Goal: Transaction & Acquisition: Purchase product/service

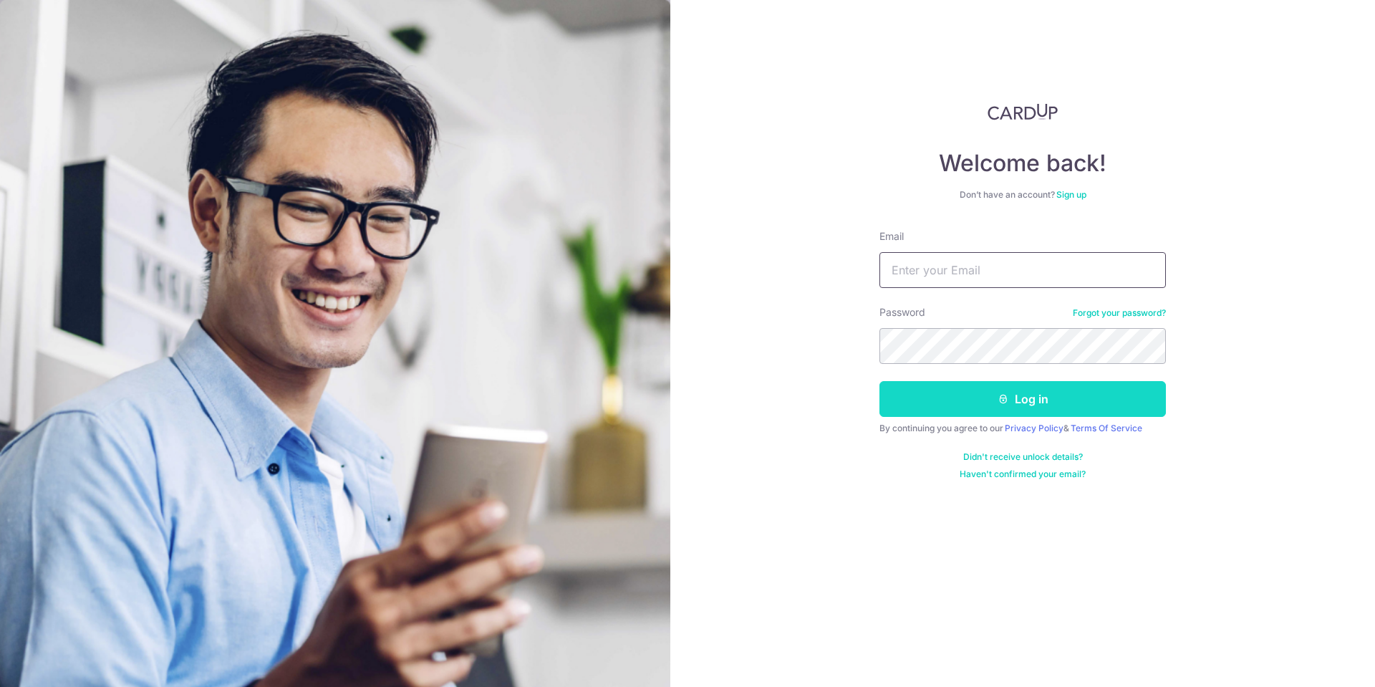
type input "chuaweiteck@hotmail.com"
click at [1055, 403] on button "Log in" at bounding box center [1022, 399] width 286 height 36
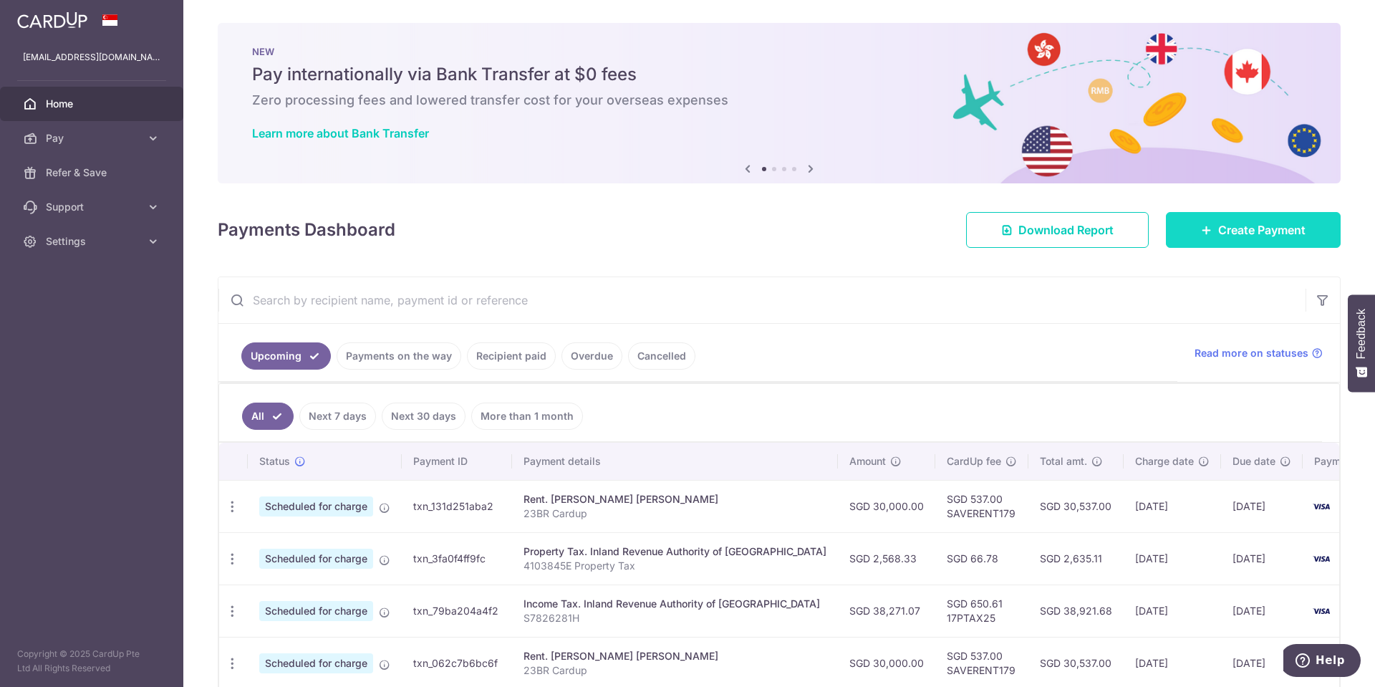
drag, startPoint x: 870, startPoint y: 270, endPoint x: 1263, endPoint y: 228, distance: 395.4
click at [1263, 228] on div "× Pause Schedule Pause all future payments in this series Pause just this one p…" at bounding box center [778, 343] width 1191 height 687
click at [1219, 225] on span "Create Payment" at bounding box center [1261, 229] width 87 height 17
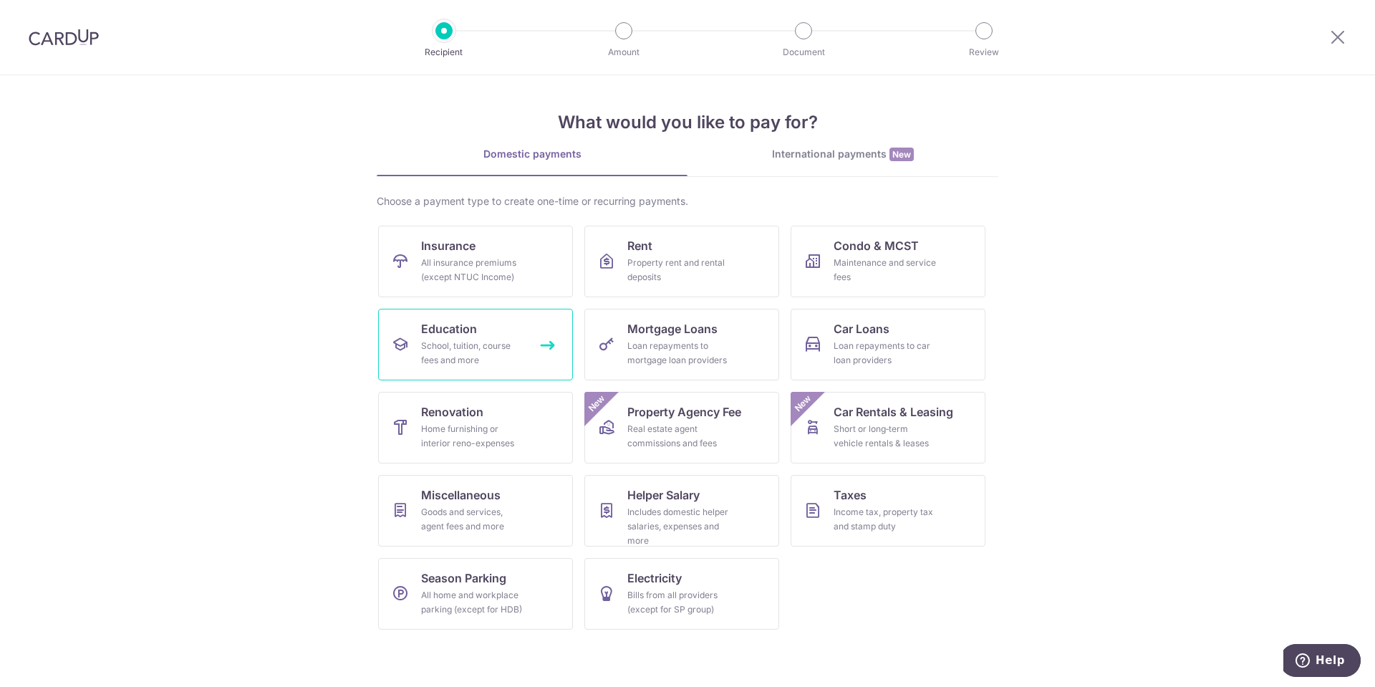
click at [482, 337] on link "Education School, tuition, course fees and more" at bounding box center [475, 345] width 195 height 72
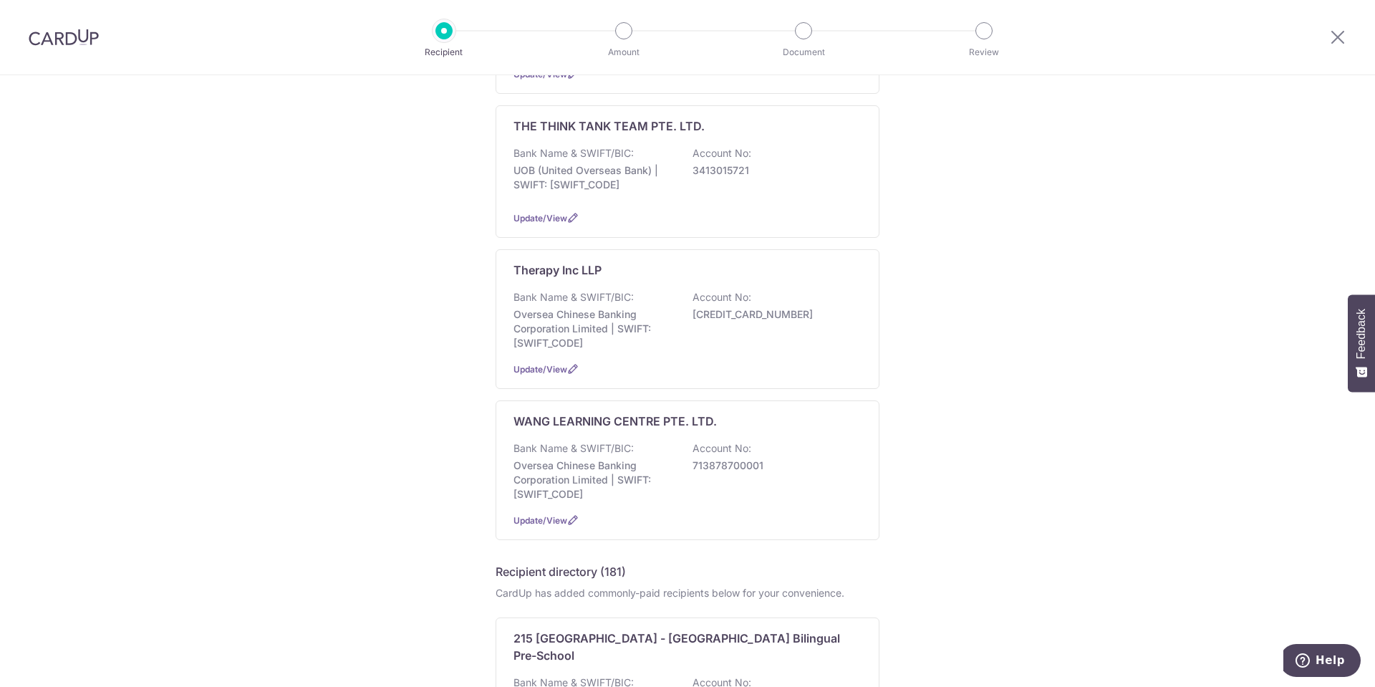
scroll to position [1181, 0]
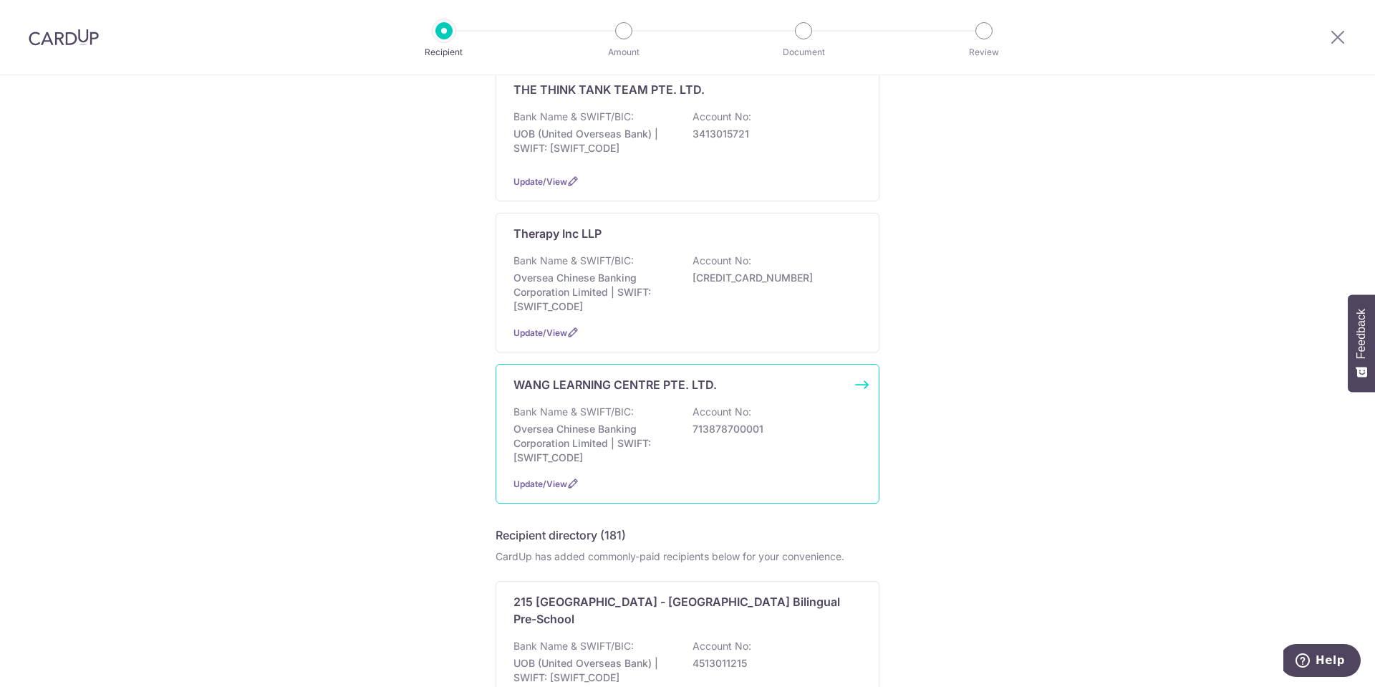
click at [661, 403] on div "WANG LEARNING CENTRE PTE. LTD. Bank Name & SWIFT/BIC: Oversea Chinese Banking C…" at bounding box center [687, 434] width 384 height 140
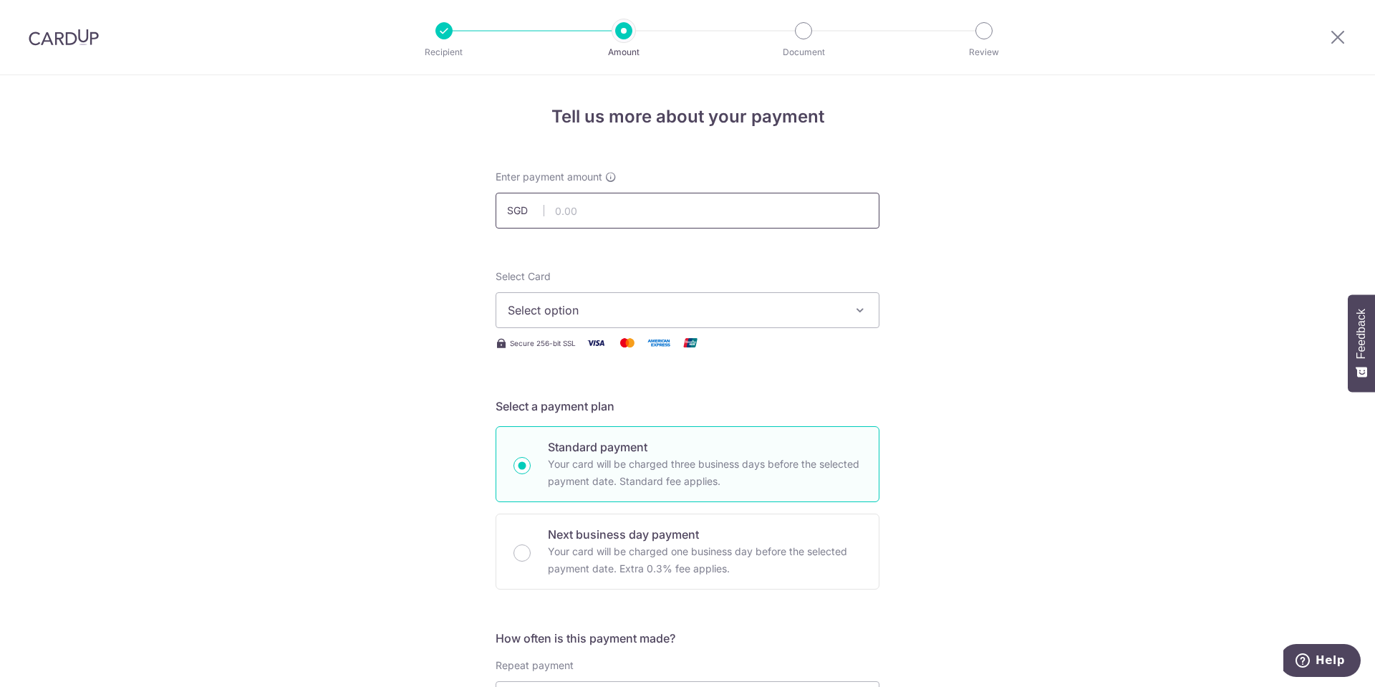
click at [690, 212] on input "text" at bounding box center [687, 211] width 384 height 36
type input "561.00"
click at [785, 317] on span "Select option" at bounding box center [675, 309] width 334 height 17
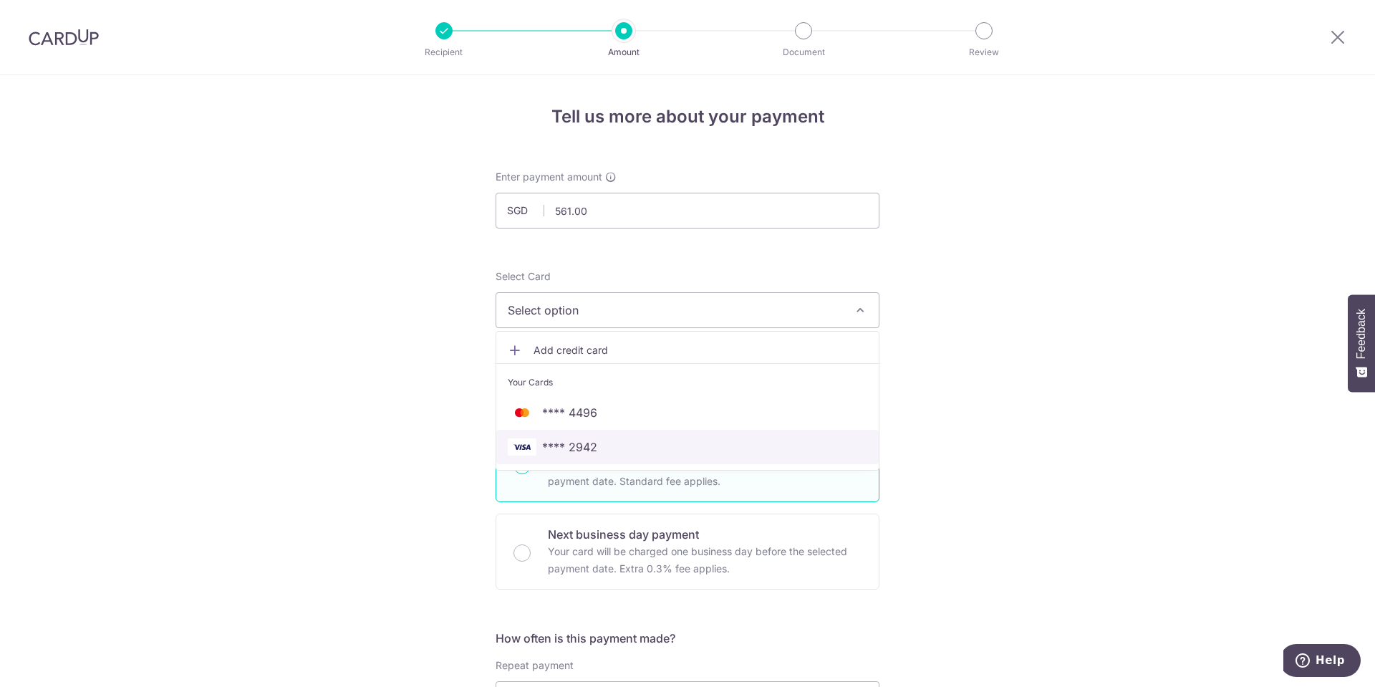
click at [717, 446] on span "**** 2942" at bounding box center [687, 446] width 359 height 17
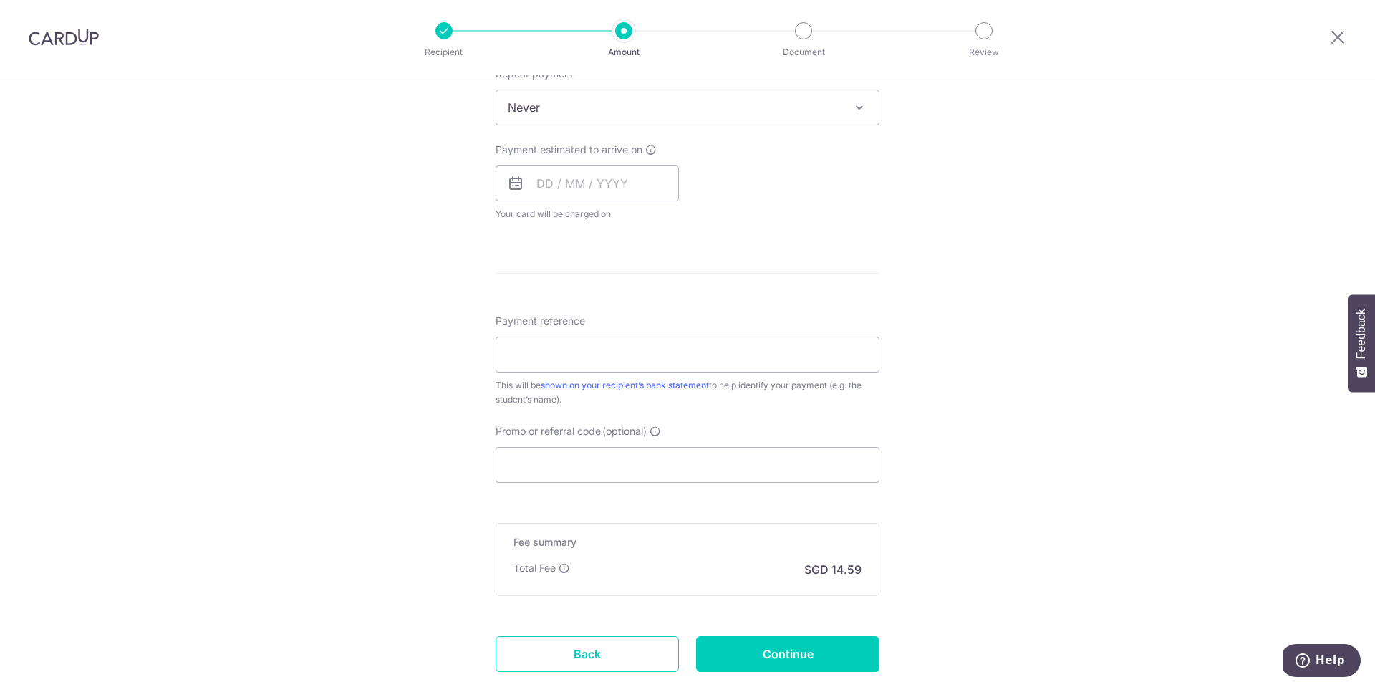
scroll to position [597, 0]
click at [730, 351] on input "Payment reference" at bounding box center [687, 349] width 384 height 36
paste input "IV-BTB-25/263176"
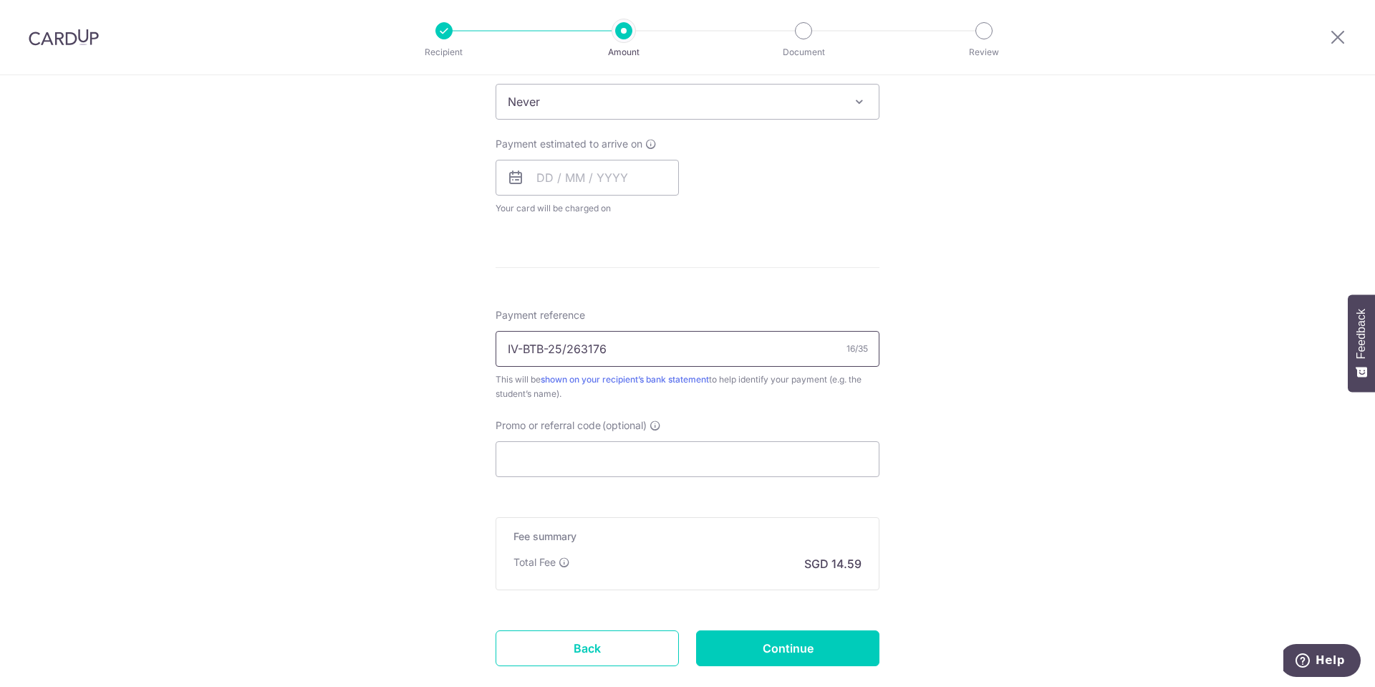
type input "IV-BTB-25/263176"
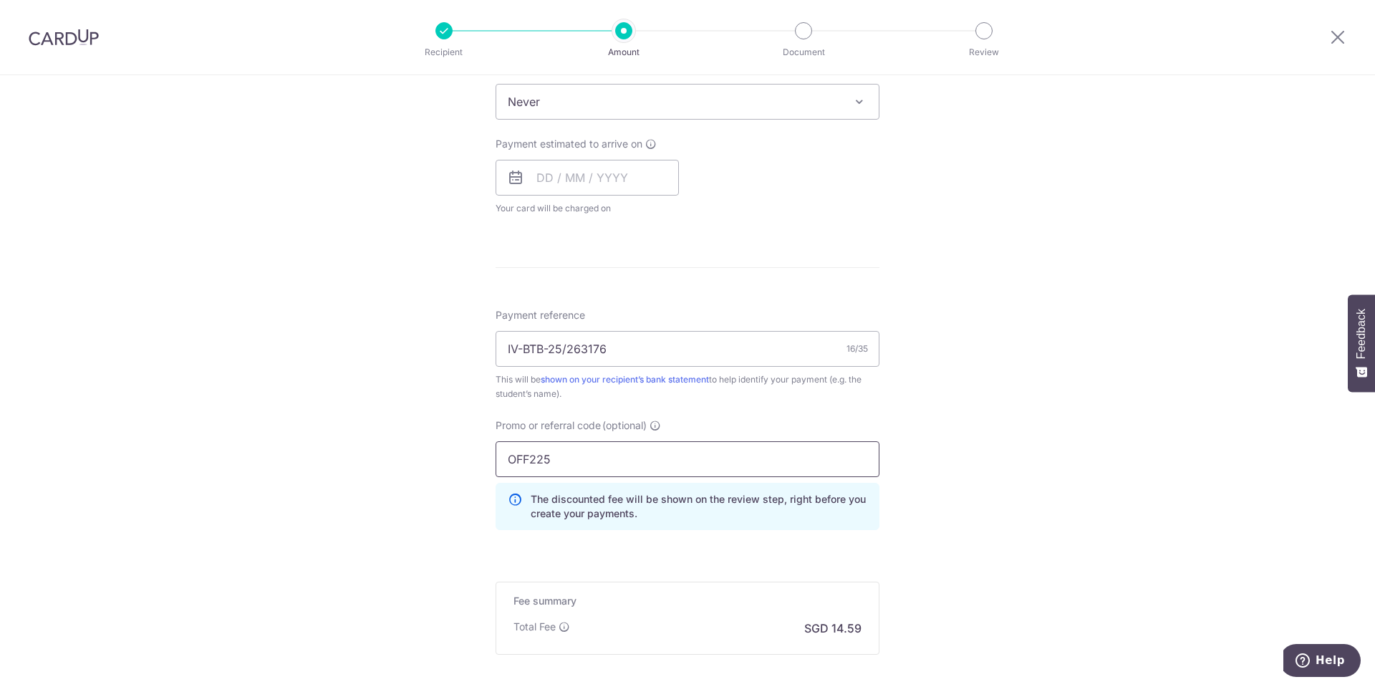
scroll to position [748, 0]
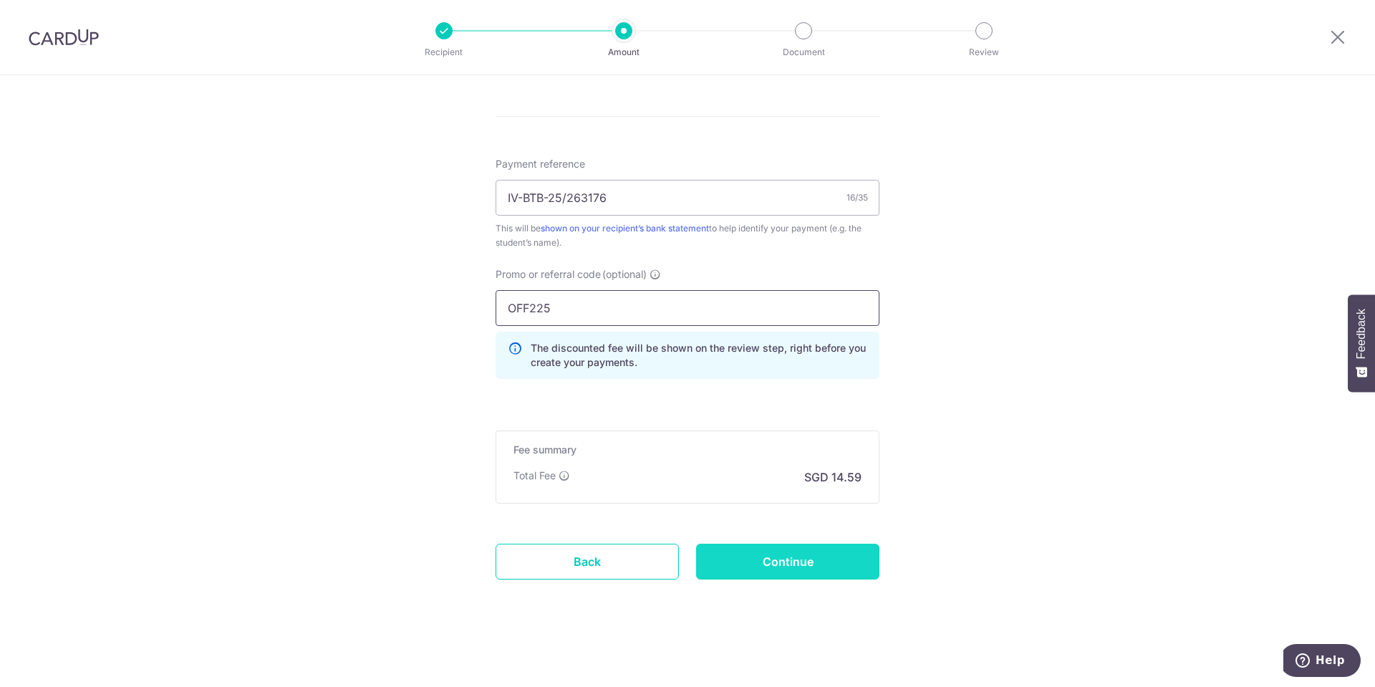
type input "OFF225"
click at [818, 551] on input "Continue" at bounding box center [787, 561] width 183 height 36
type input "Create Schedule"
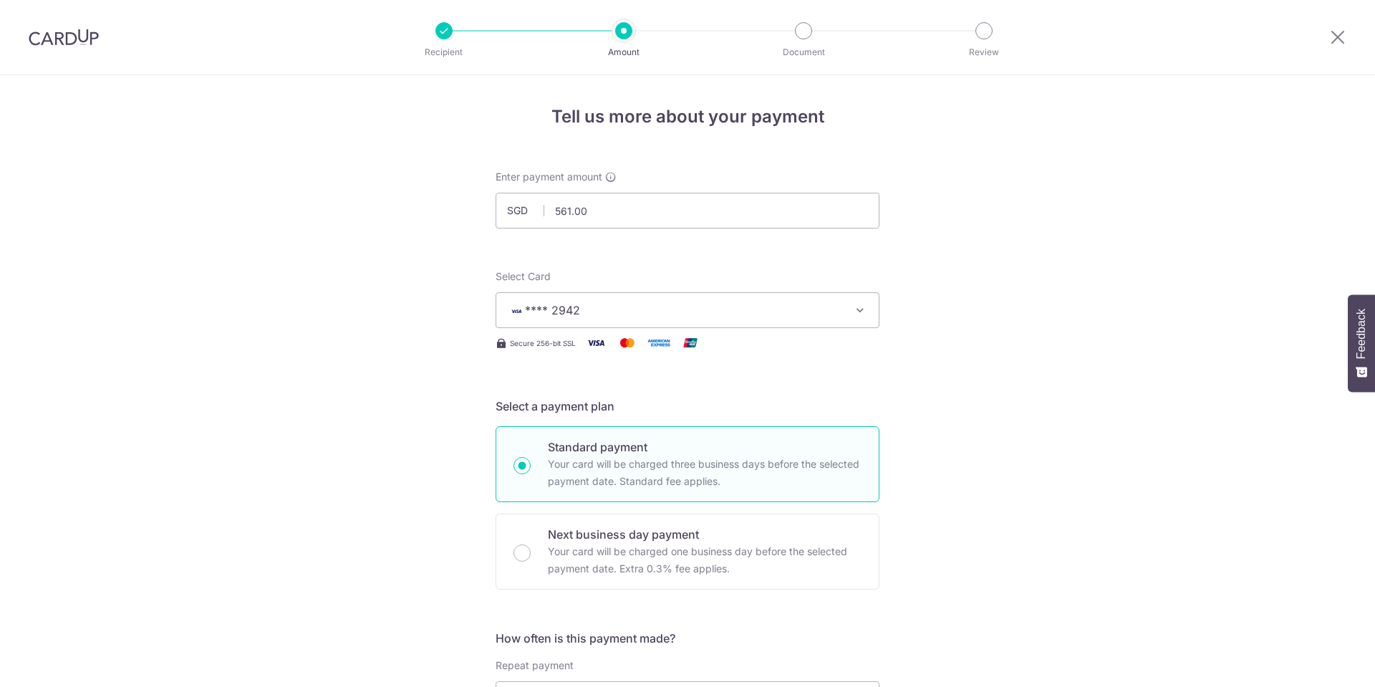
scroll to position [723, 0]
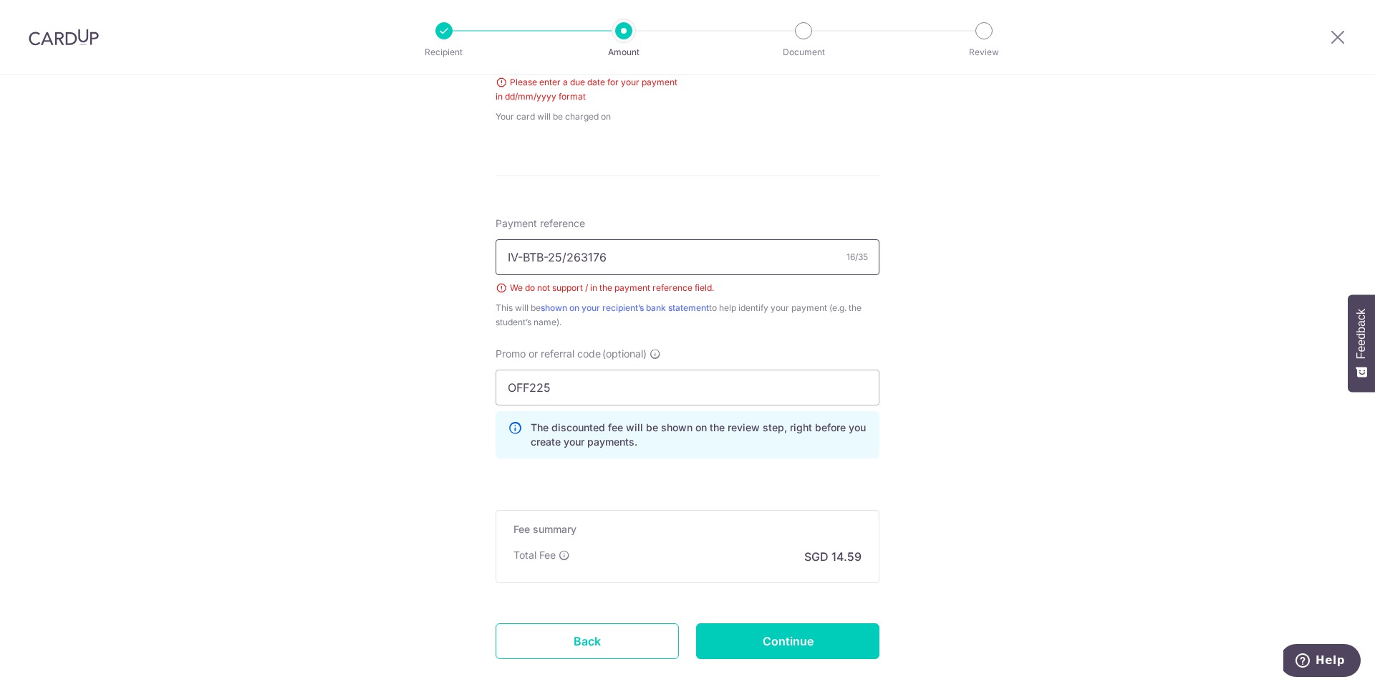
click at [562, 254] on input "IV-BTB-25/263176" at bounding box center [687, 257] width 384 height 36
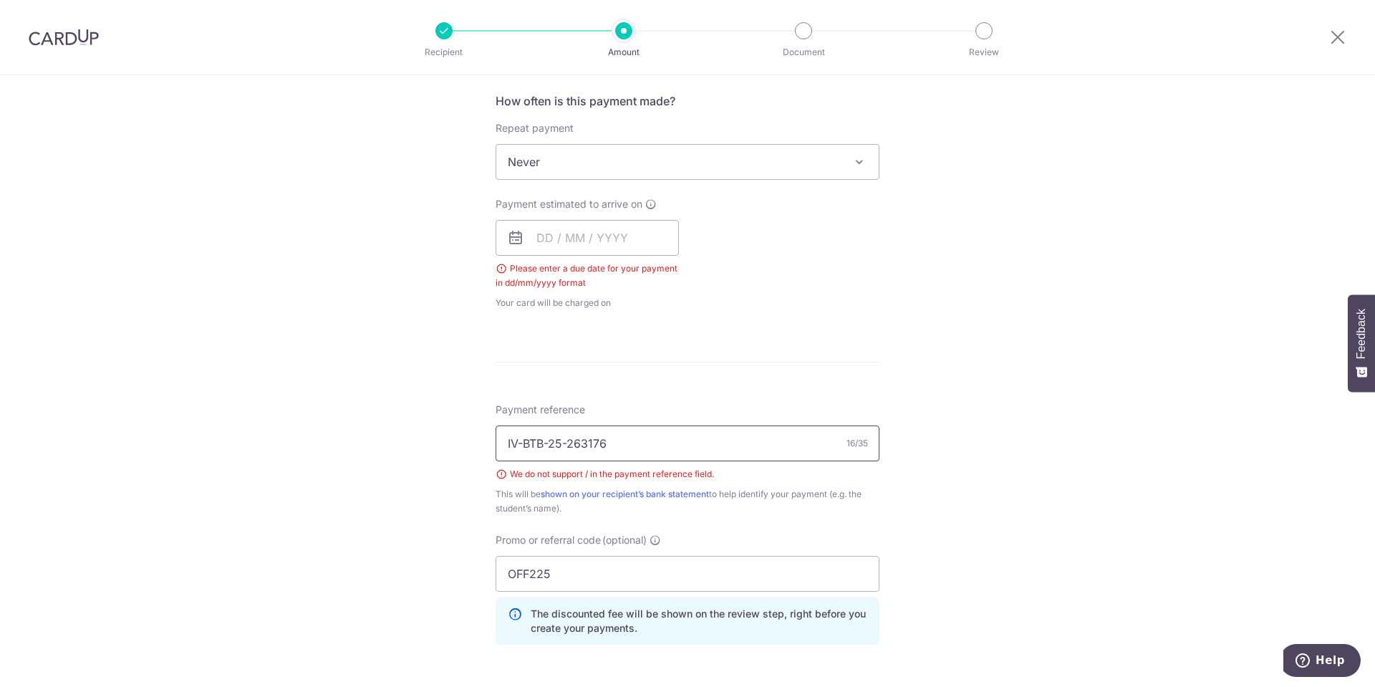
scroll to position [533, 0]
type input "IV-BTB-25-263176"
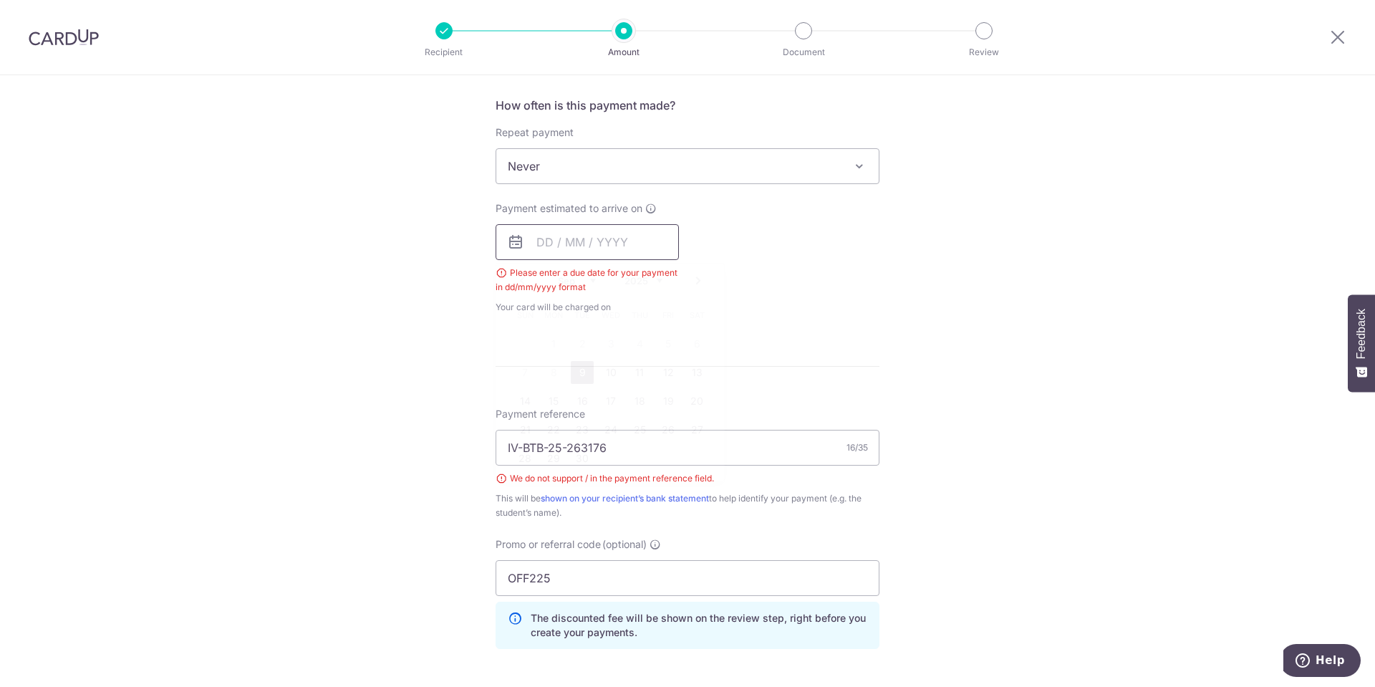
click at [634, 242] on input "text" at bounding box center [586, 242] width 183 height 36
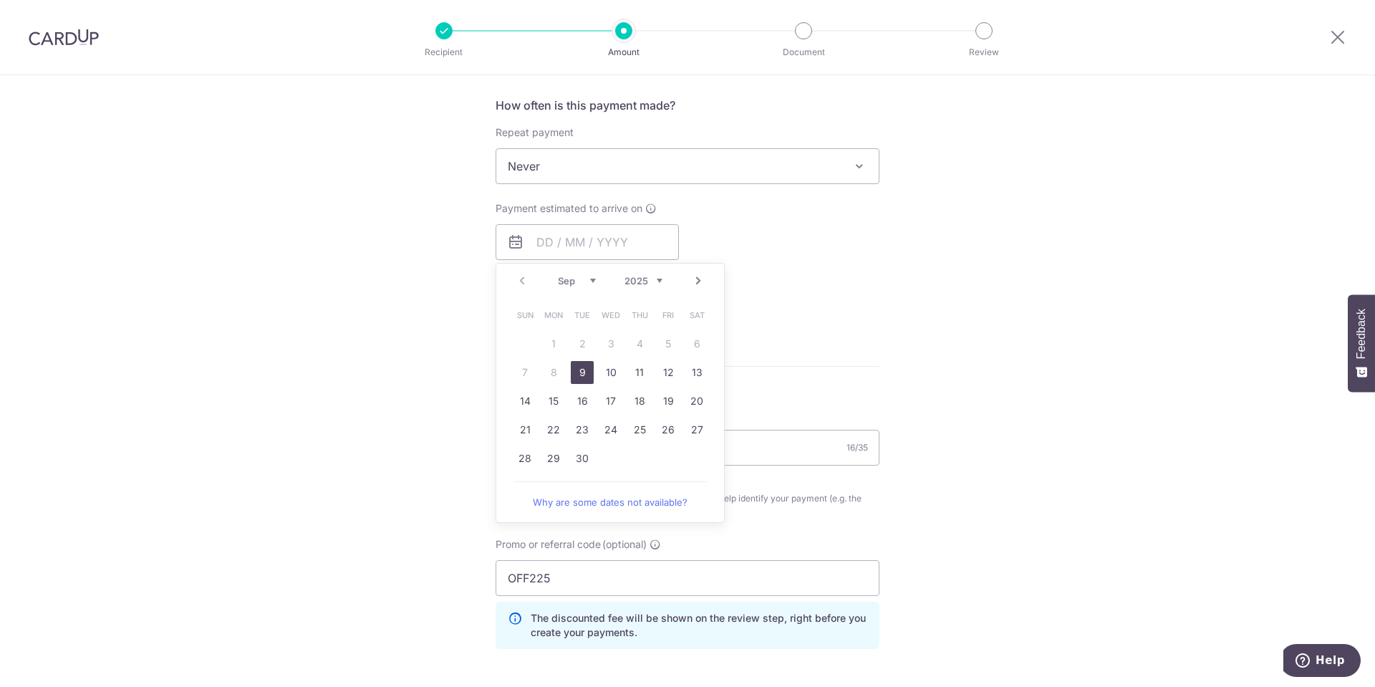
click at [514, 309] on span "Sun" at bounding box center [524, 315] width 23 height 23
click at [576, 379] on link "9" at bounding box center [582, 372] width 23 height 23
type input "[DATE]"
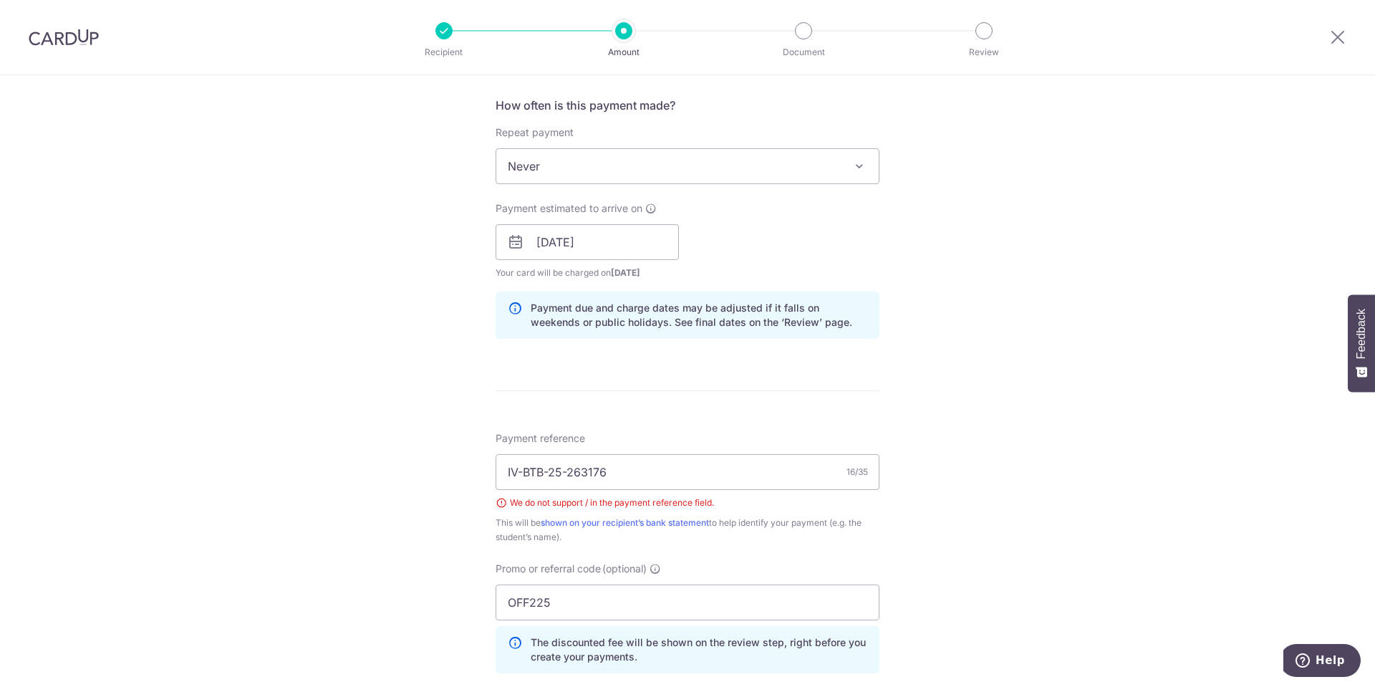
scroll to position [827, 0]
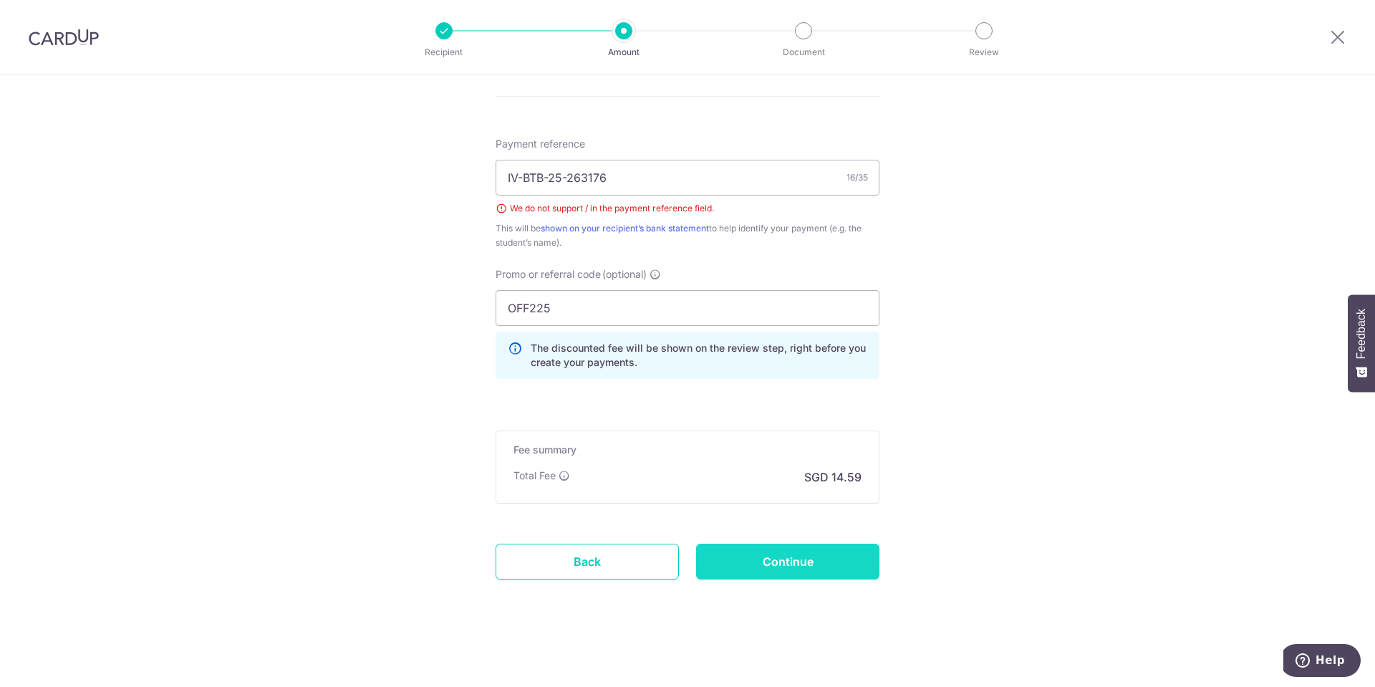
click at [787, 569] on input "Continue" at bounding box center [787, 561] width 183 height 36
type input "Create Schedule"
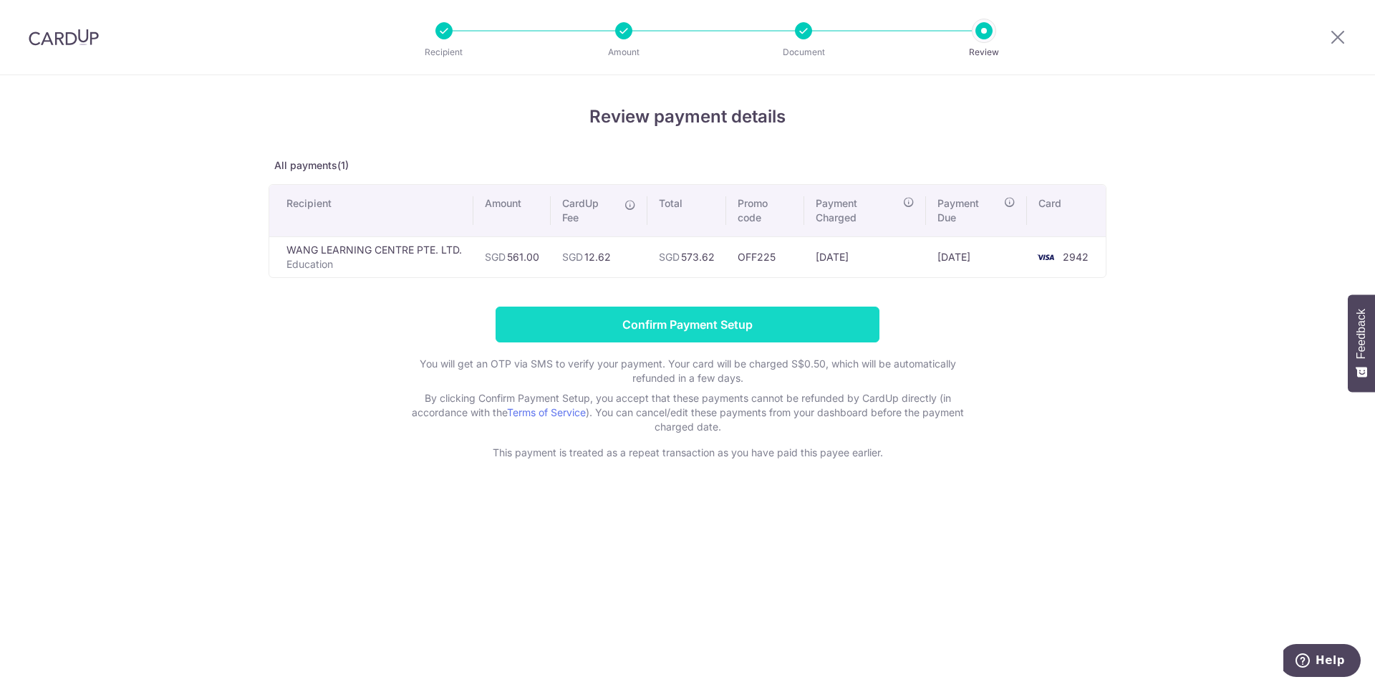
click at [737, 327] on input "Confirm Payment Setup" at bounding box center [687, 324] width 384 height 36
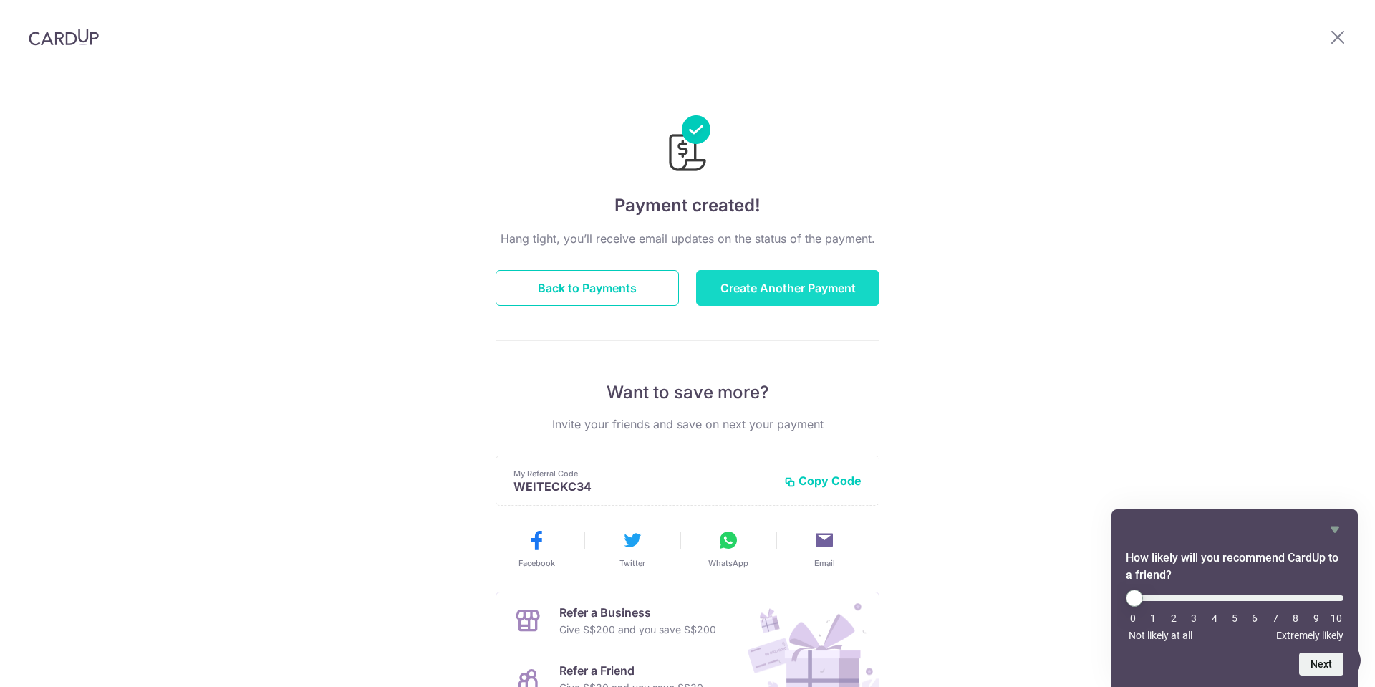
click at [743, 274] on button "Create Another Payment" at bounding box center [787, 288] width 183 height 36
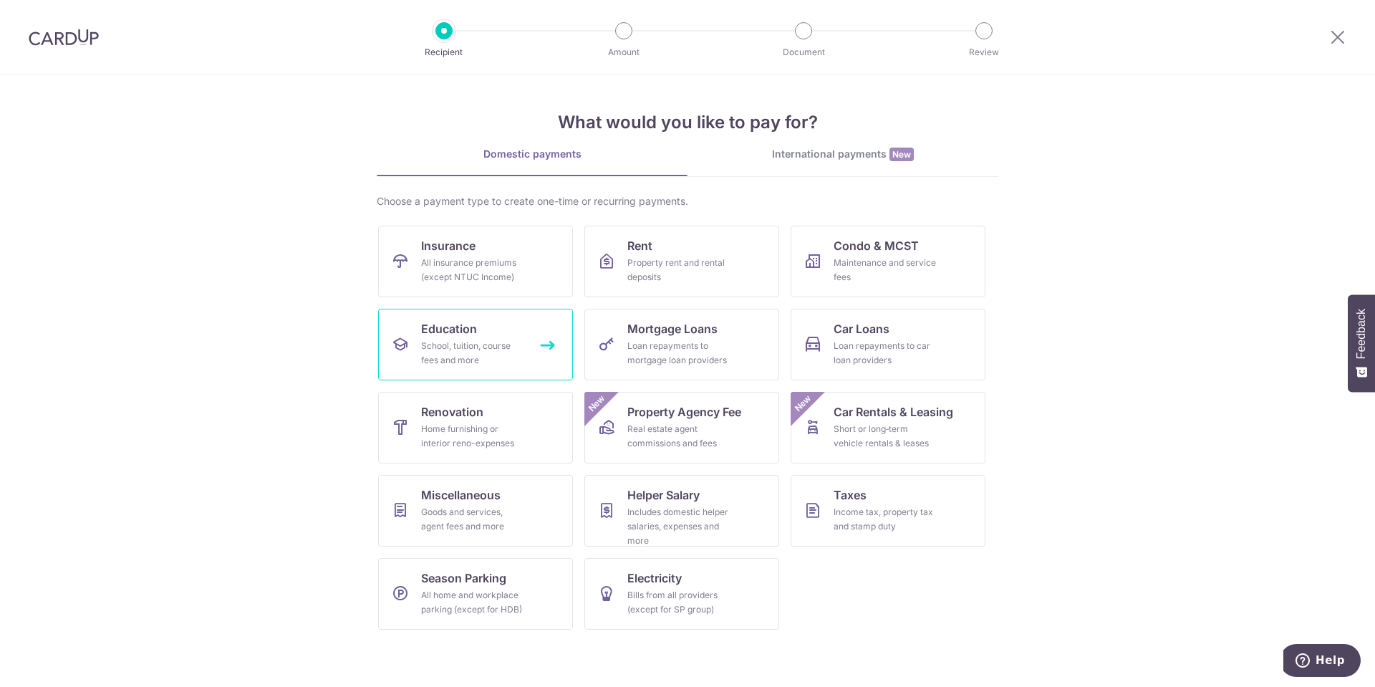
click at [483, 342] on div "School, tuition, course fees and more" at bounding box center [472, 353] width 103 height 29
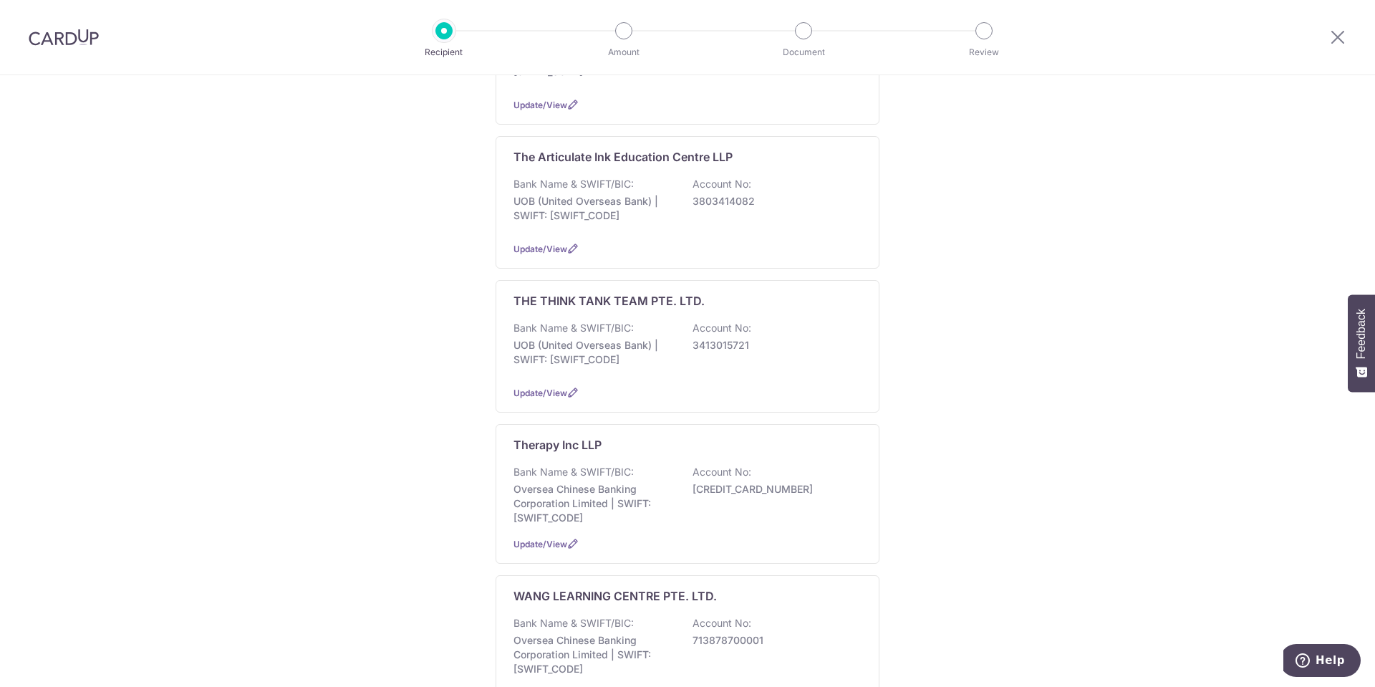
scroll to position [972, 0]
click at [680, 627] on div "Bank Name & SWIFT/BIC: Oversea Chinese Banking Corporation Limited | SWIFT: OCB…" at bounding box center [687, 644] width 348 height 60
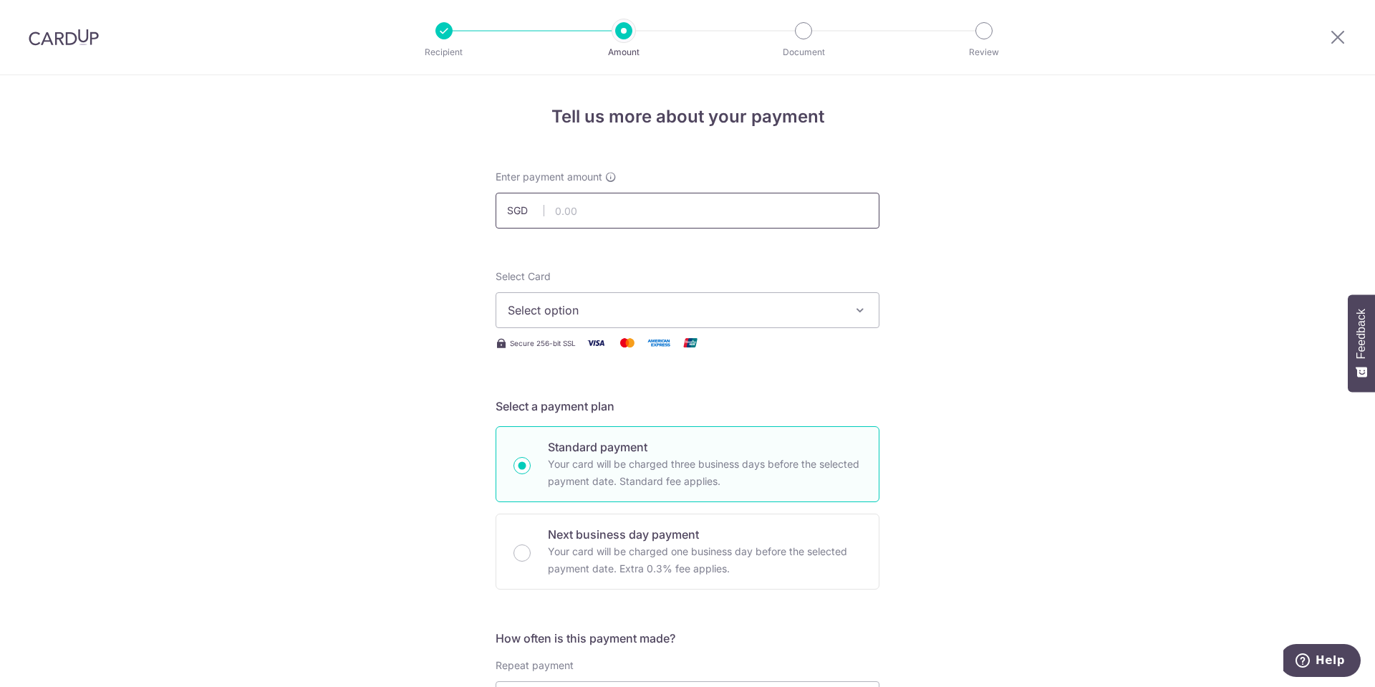
click at [721, 213] on input "text" at bounding box center [687, 211] width 384 height 36
type input "669.00"
click at [677, 316] on span "Select option" at bounding box center [675, 309] width 334 height 17
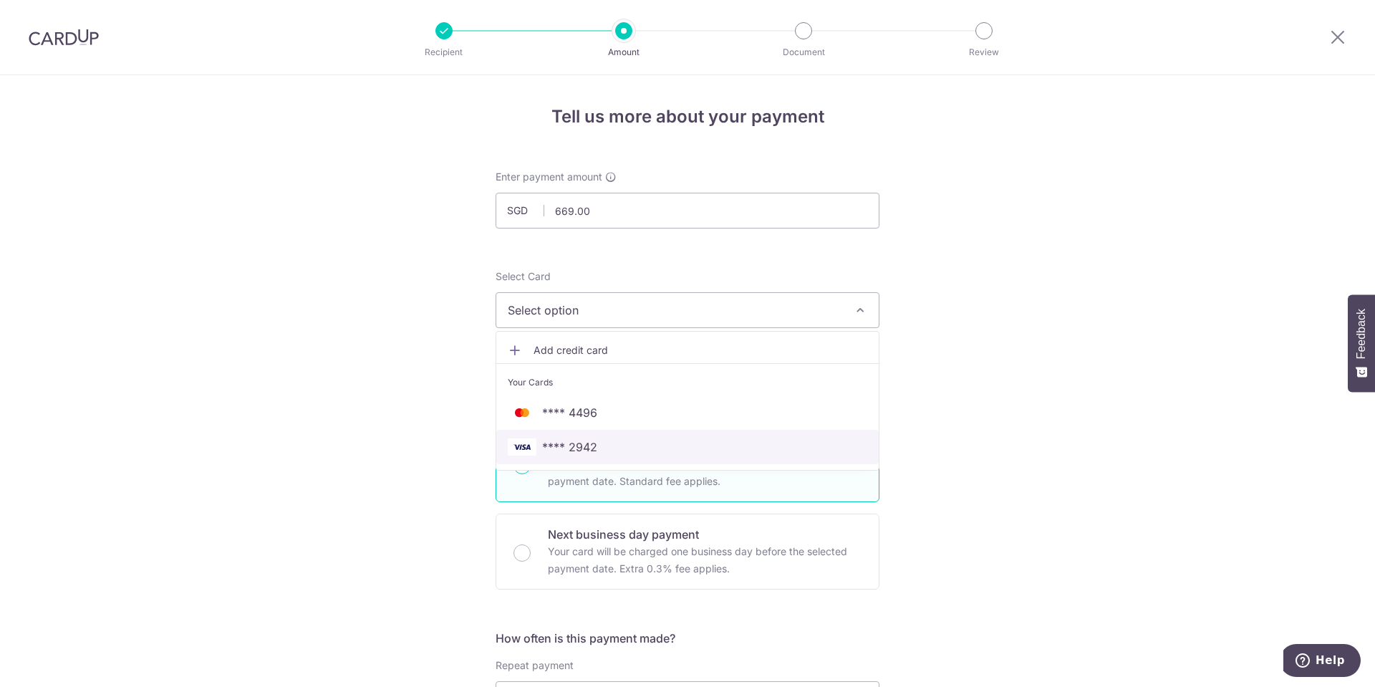
click at [619, 449] on span "**** 2942" at bounding box center [687, 446] width 359 height 17
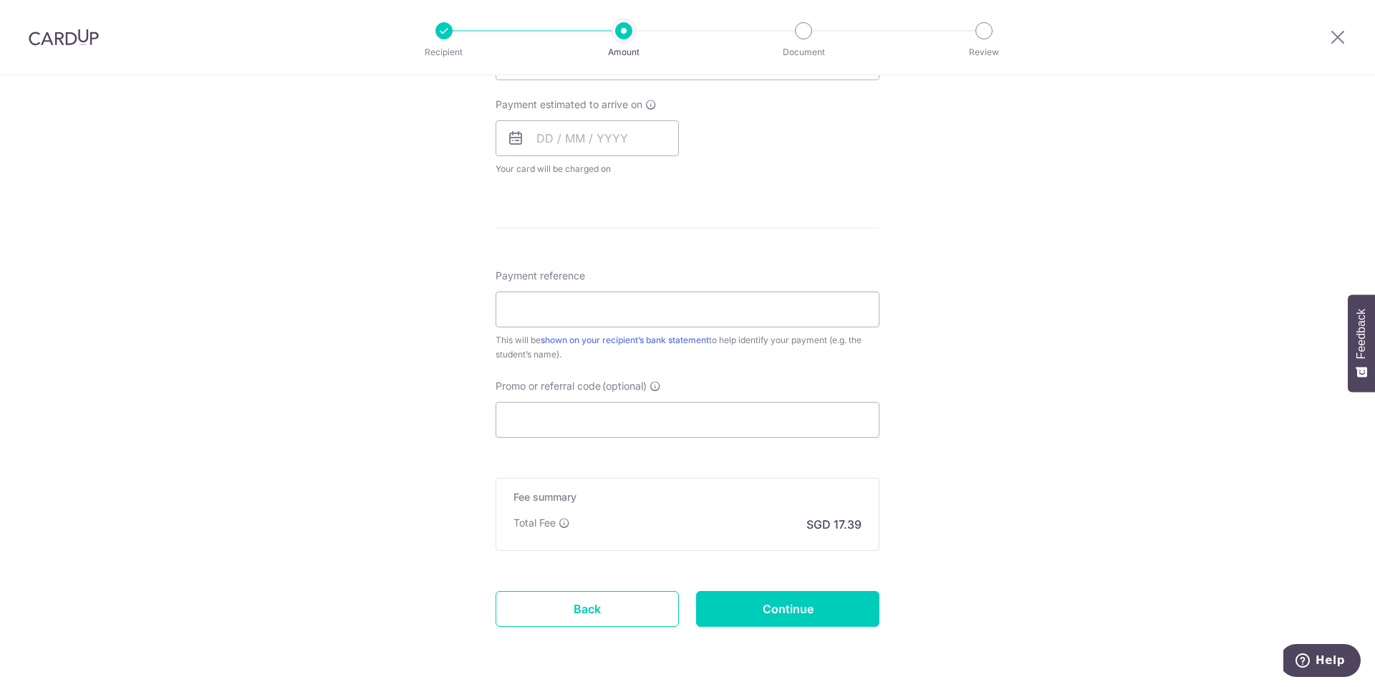
scroll to position [637, 0]
click at [715, 304] on input "Payment reference" at bounding box center [687, 309] width 384 height 36
paste input "IV-BTB-25/264139"
type input "IV-BTB-25-264139"
click at [659, 417] on input "Promo or referral code (optional)" at bounding box center [687, 419] width 384 height 36
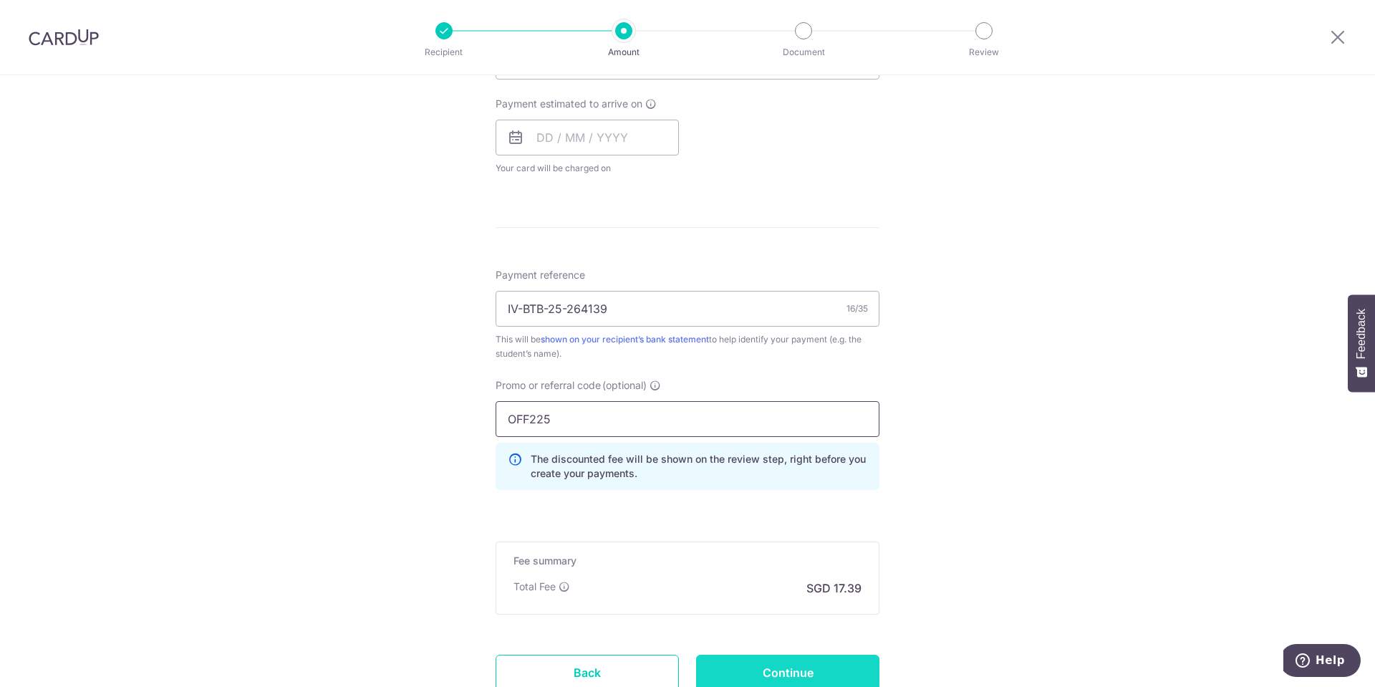
type input "OFF225"
click at [833, 669] on input "Continue" at bounding box center [787, 672] width 183 height 36
type input "Create Schedule"
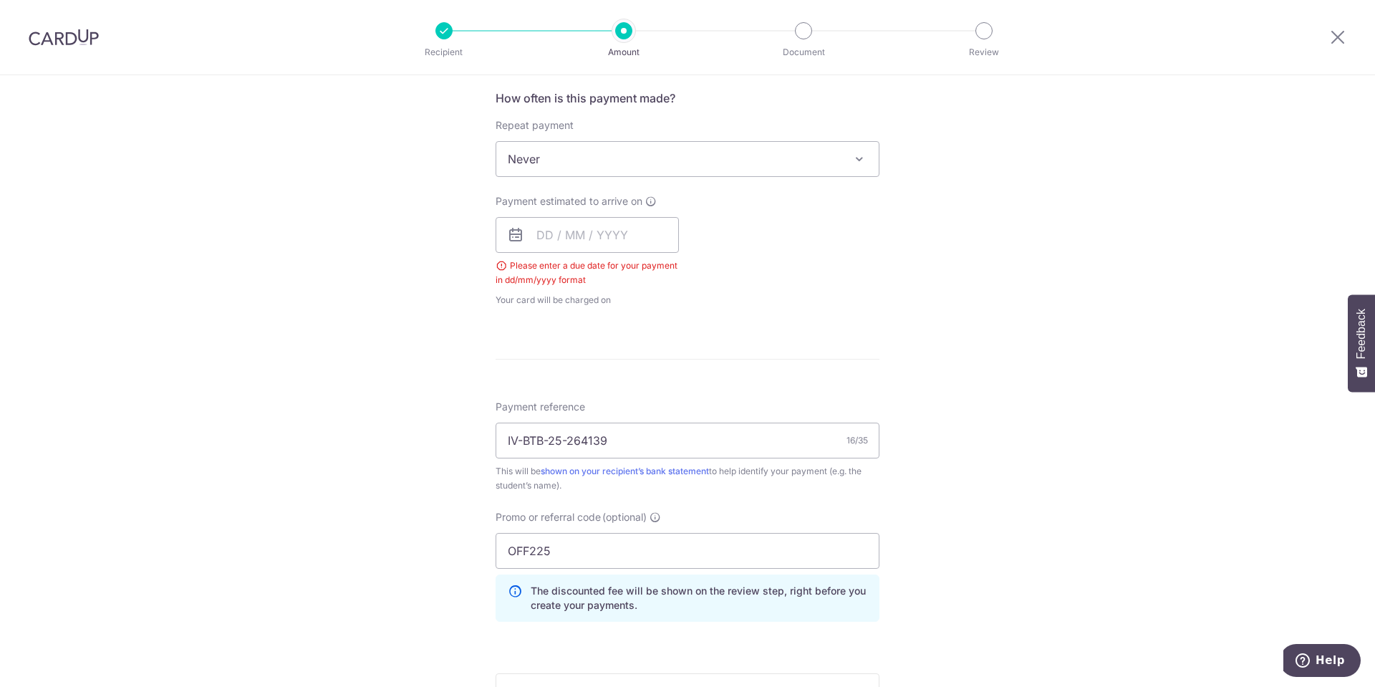
scroll to position [538, 0]
click at [622, 231] on input "text" at bounding box center [586, 237] width 183 height 36
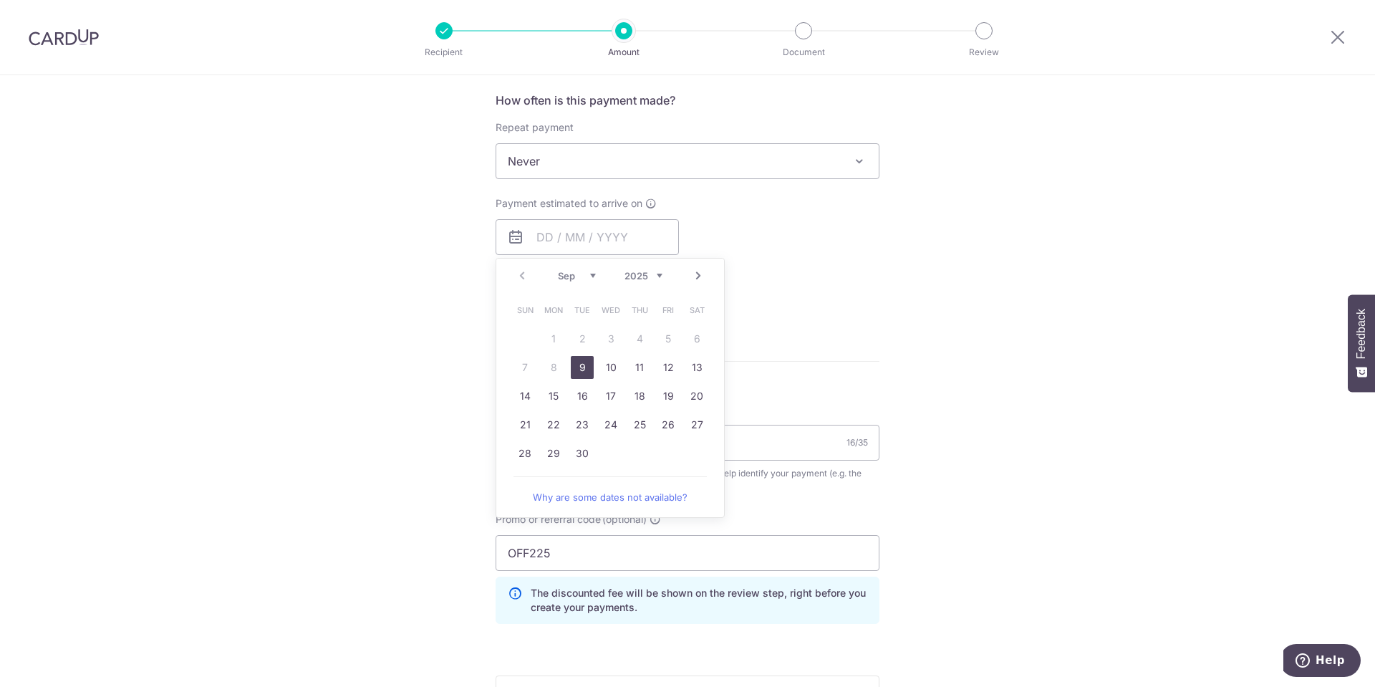
click at [520, 311] on span "Sun" at bounding box center [524, 310] width 23 height 23
click at [571, 366] on link "9" at bounding box center [582, 367] width 23 height 23
type input "[DATE]"
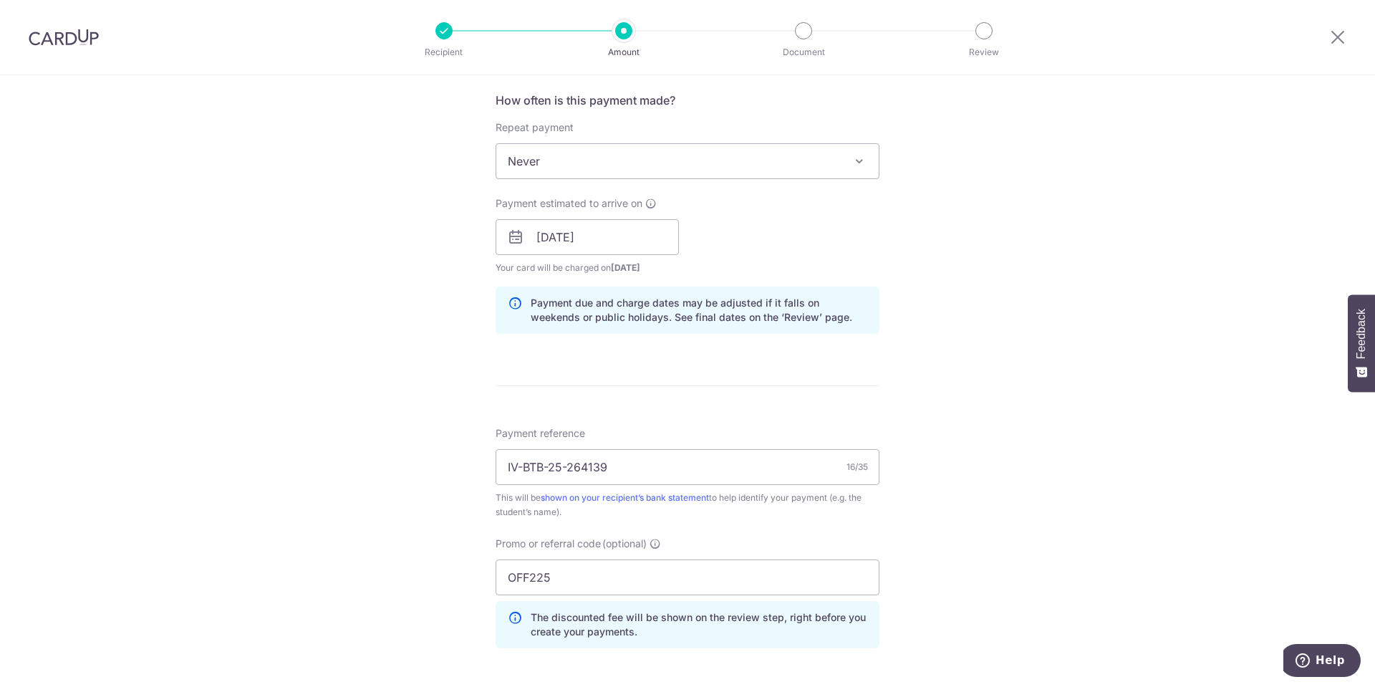
scroll to position [807, 0]
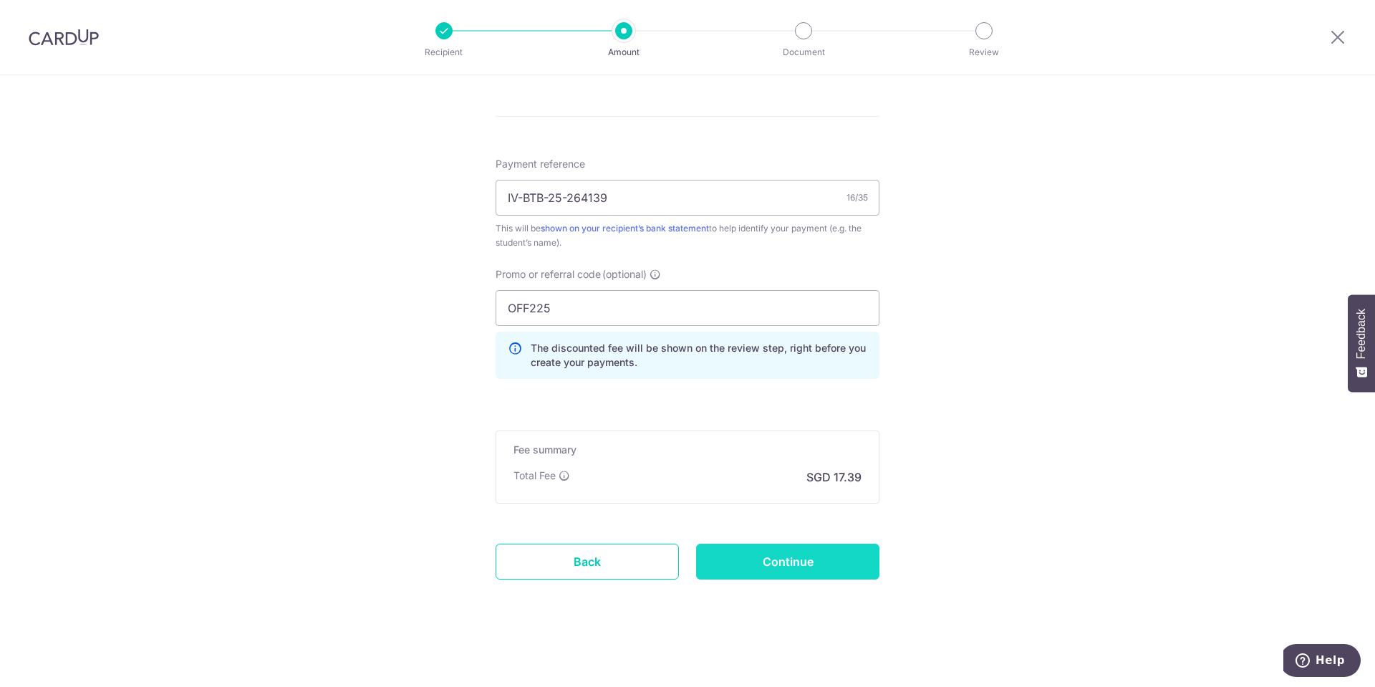
click at [796, 553] on input "Continue" at bounding box center [787, 561] width 183 height 36
type input "Create Schedule"
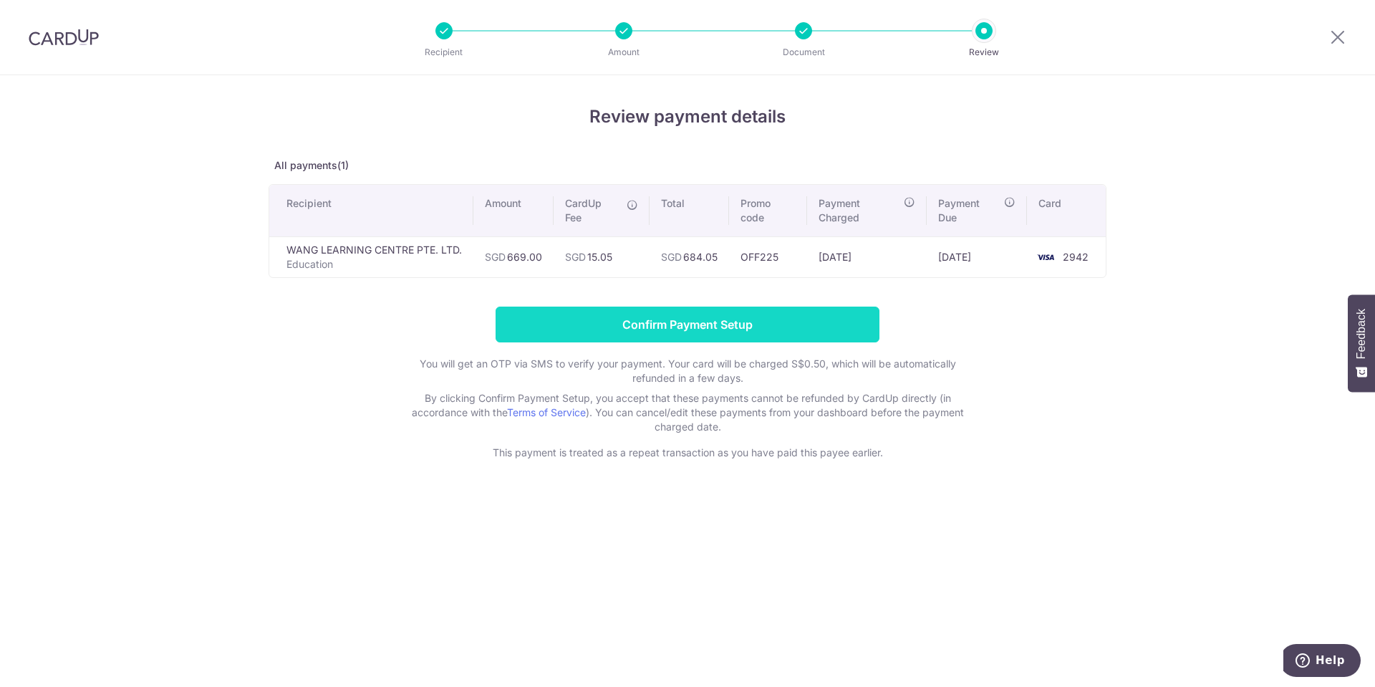
click at [746, 331] on input "Confirm Payment Setup" at bounding box center [687, 324] width 384 height 36
